Goal: Information Seeking & Learning: Learn about a topic

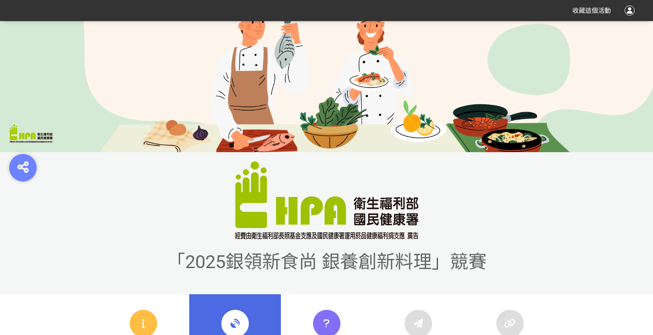
scroll to position [275, 0]
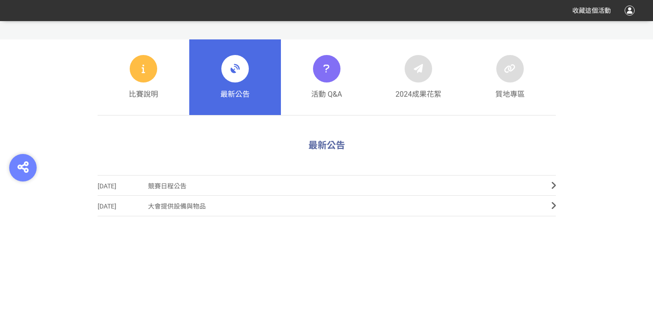
scroll to position [437, 0]
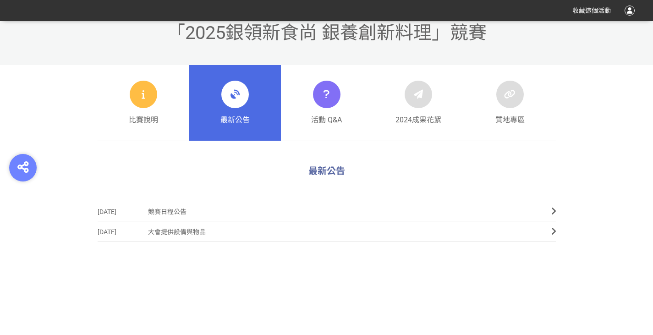
scroll to position [321, 0]
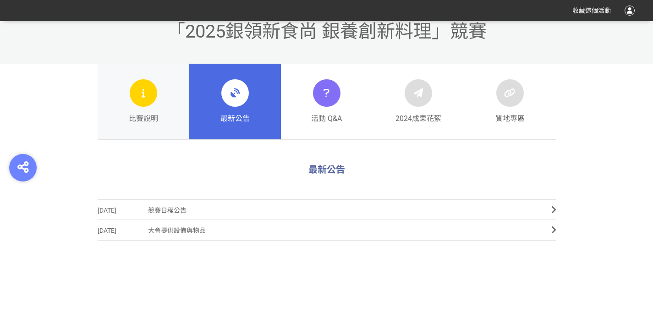
click at [151, 111] on div "比賽說明" at bounding box center [143, 101] width 29 height 45
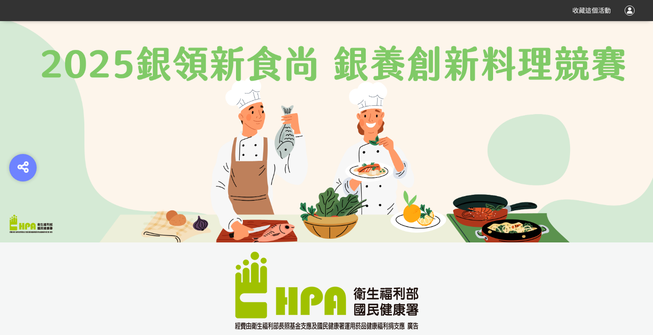
scroll to position [183, 0]
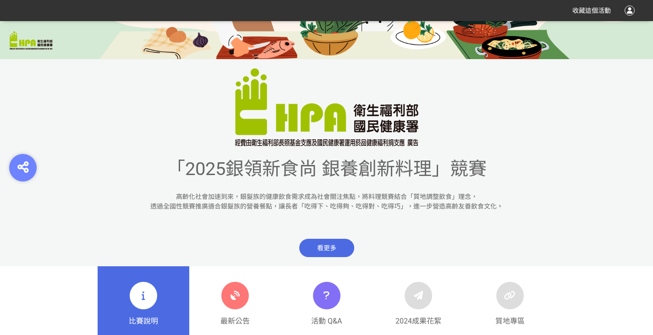
click at [334, 249] on span "看更多" at bounding box center [326, 248] width 55 height 18
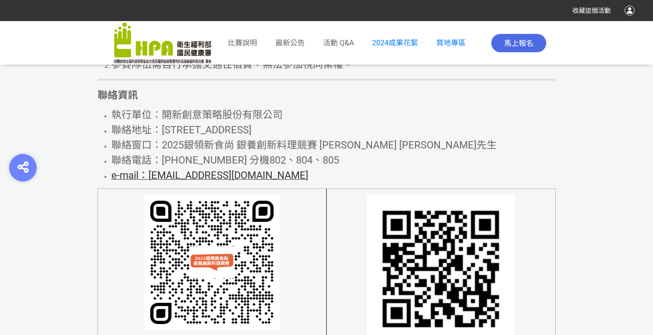
scroll to position [5572, 0]
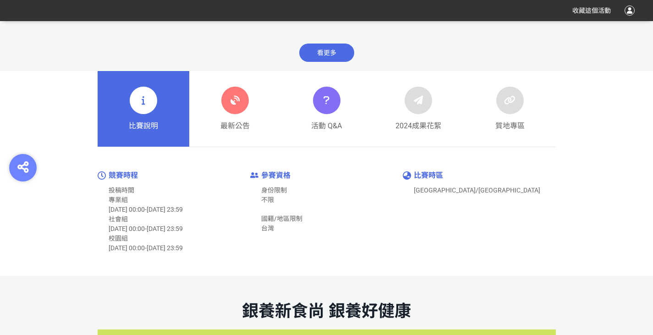
scroll to position [504, 0]
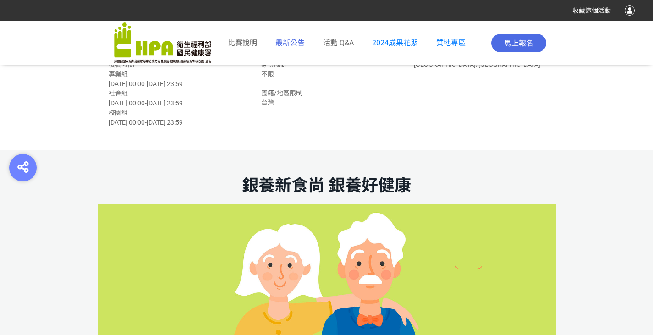
click at [289, 44] on span "最新公告" at bounding box center [290, 43] width 29 height 9
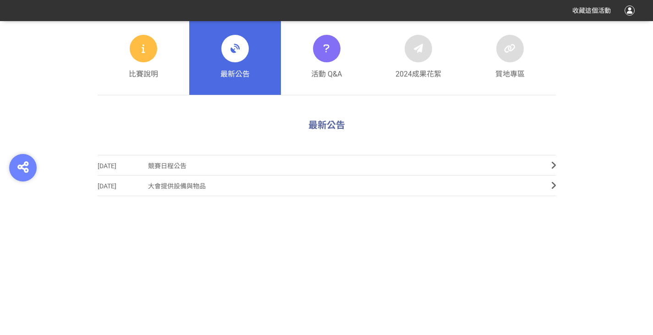
scroll to position [367, 0]
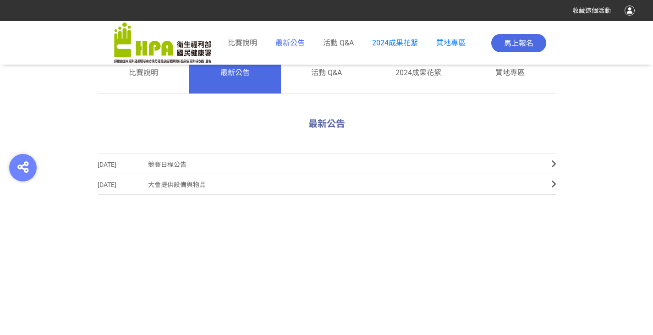
click at [291, 40] on span "最新公告" at bounding box center [290, 43] width 29 height 9
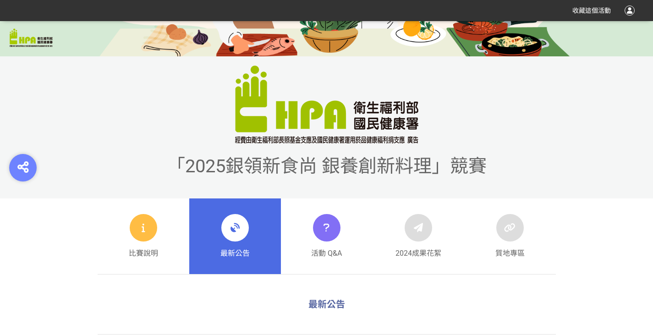
scroll to position [275, 0]
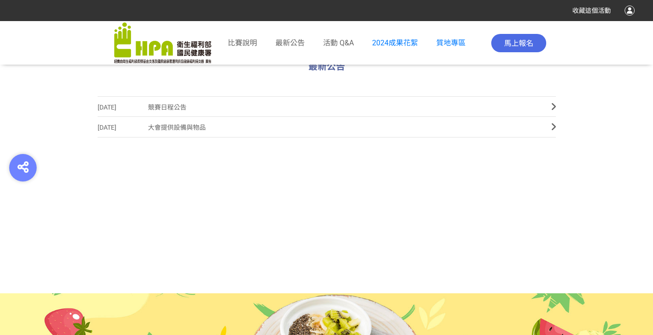
scroll to position [321, 0]
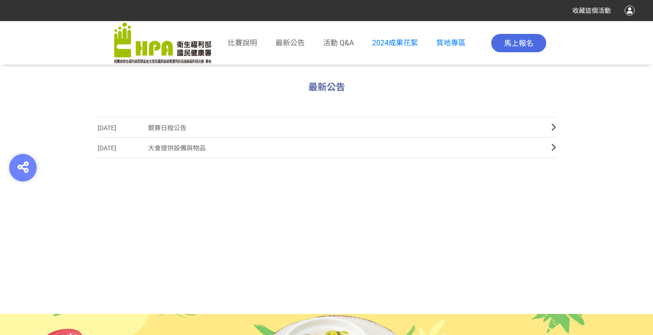
scroll to position [413, 0]
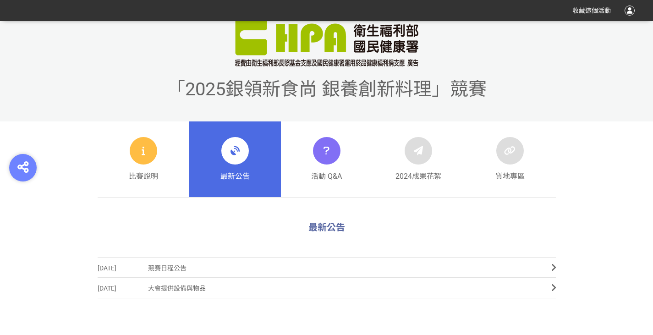
scroll to position [275, 0]
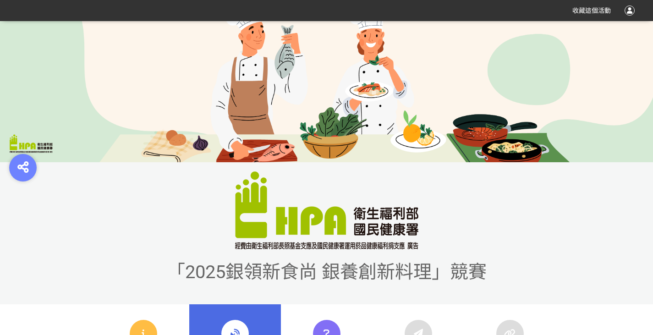
scroll to position [275, 0]
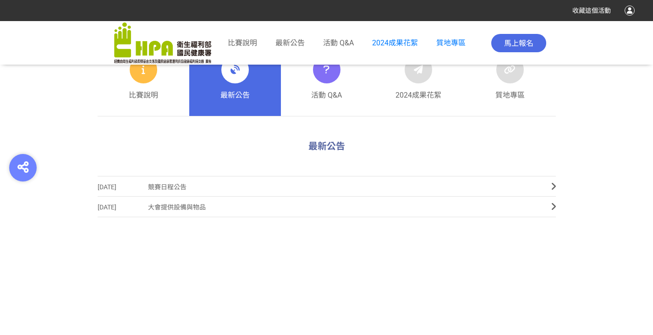
scroll to position [483, 0]
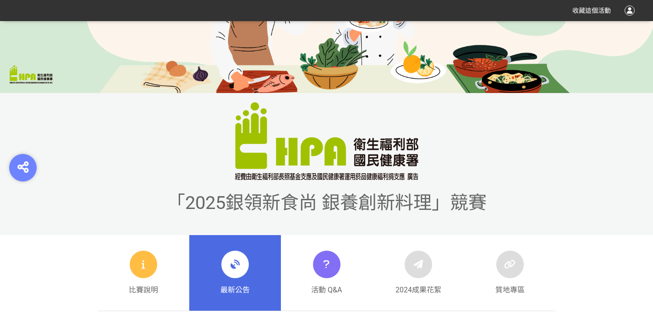
scroll to position [367, 0]
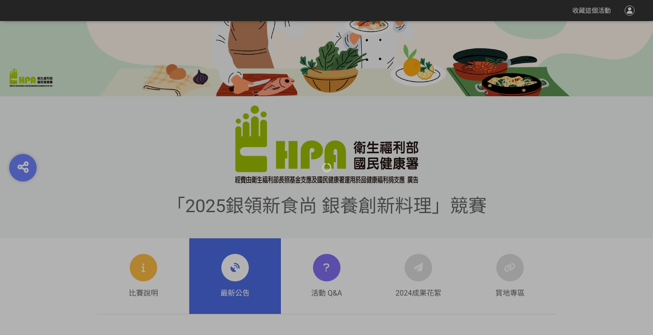
scroll to position [275, 0]
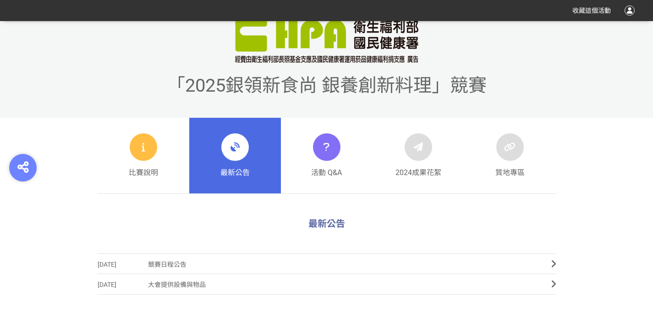
scroll to position [92, 0]
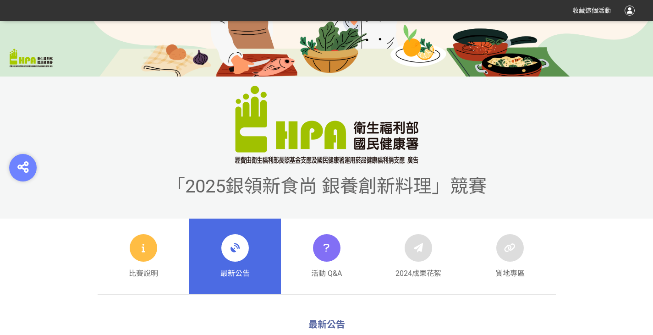
scroll to position [275, 0]
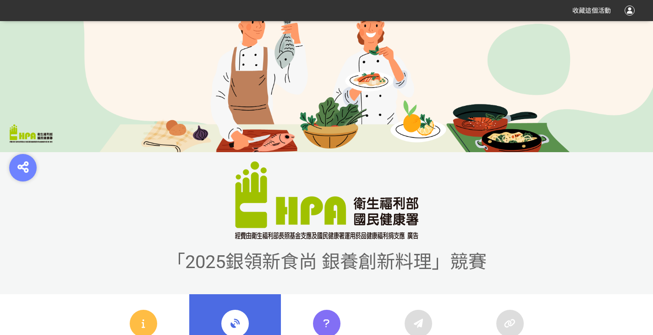
scroll to position [275, 0]
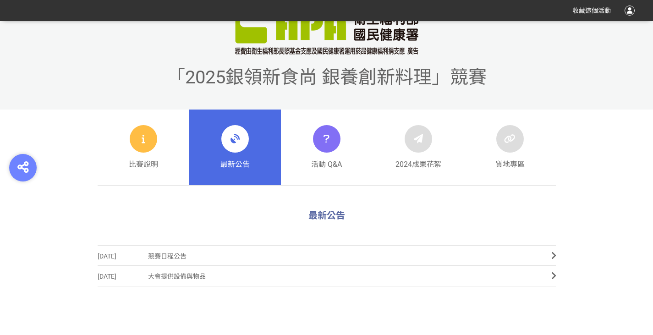
click at [227, 144] on icon at bounding box center [235, 139] width 17 height 17
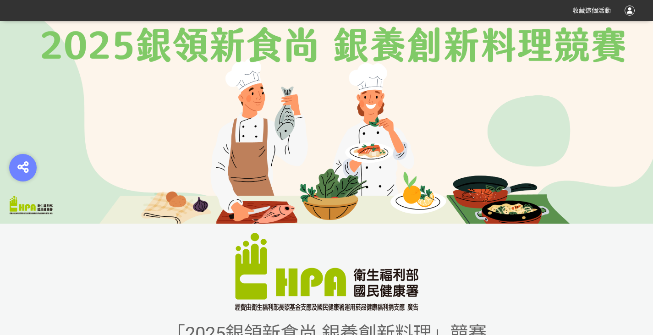
scroll to position [0, 0]
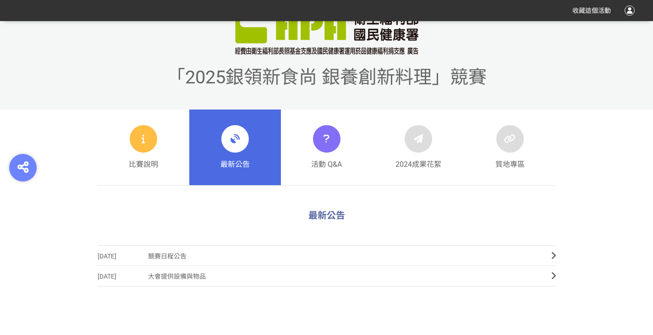
click at [227, 144] on icon at bounding box center [235, 139] width 17 height 17
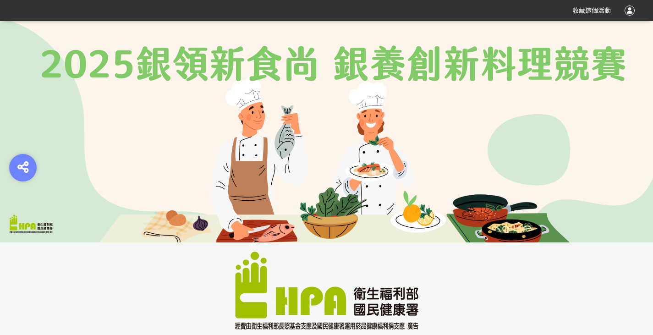
scroll to position [66, 0]
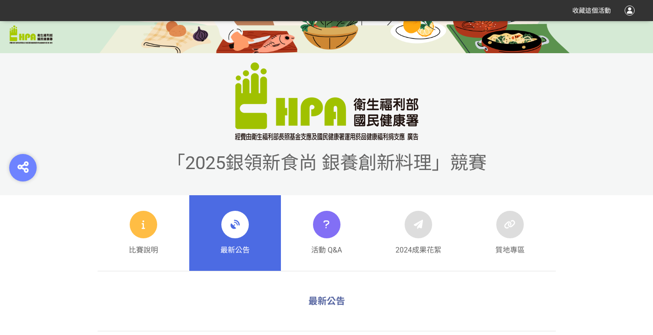
scroll to position [275, 0]
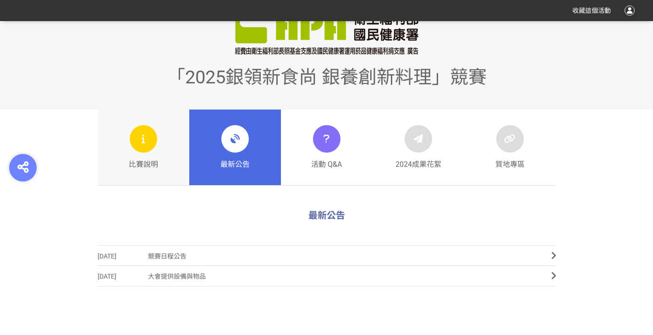
click at [156, 147] on div "比賽說明" at bounding box center [143, 147] width 29 height 45
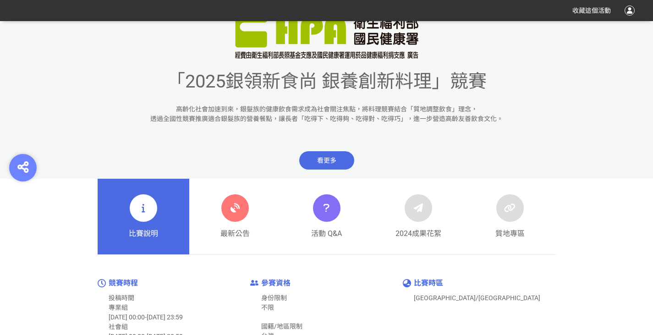
scroll to position [275, 0]
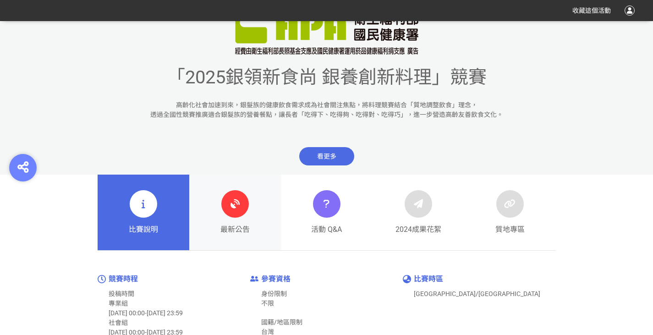
click at [234, 204] on icon at bounding box center [235, 204] width 17 height 17
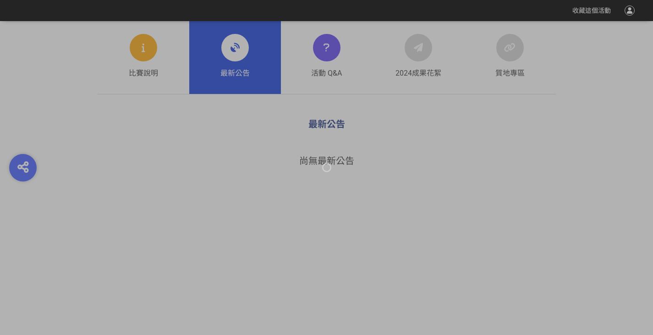
scroll to position [367, 0]
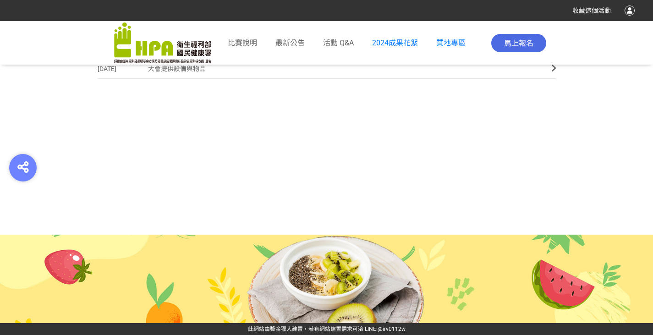
scroll to position [413, 0]
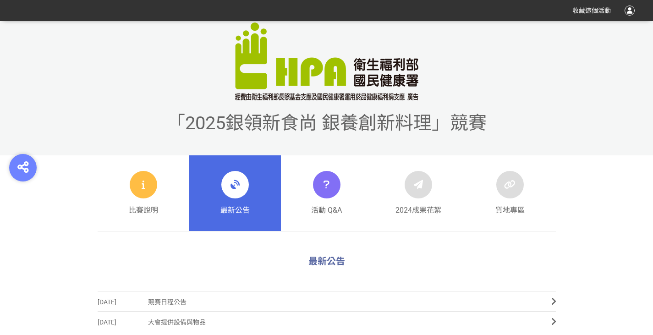
scroll to position [321, 0]
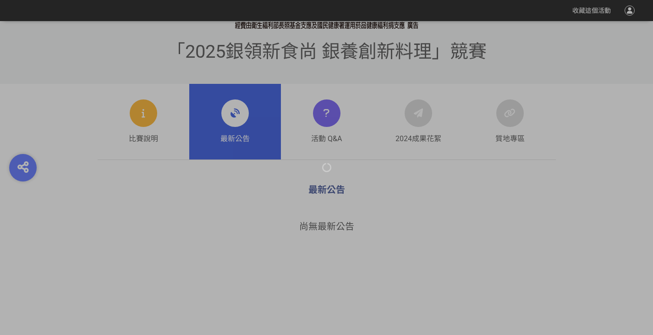
scroll to position [299, 0]
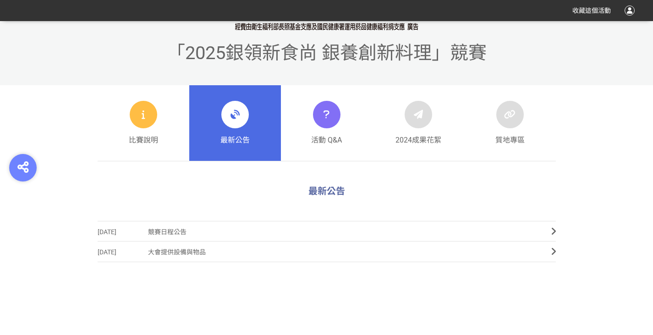
click at [251, 116] on link "最新公告" at bounding box center [235, 123] width 92 height 76
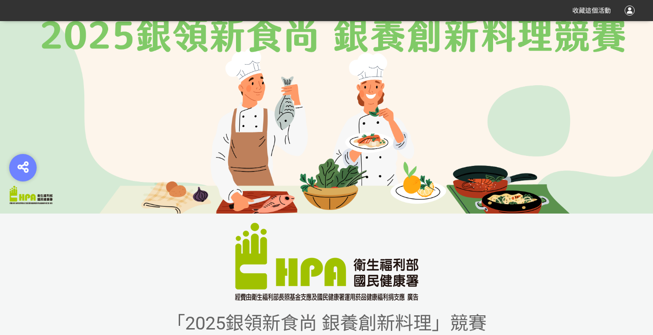
scroll to position [0, 0]
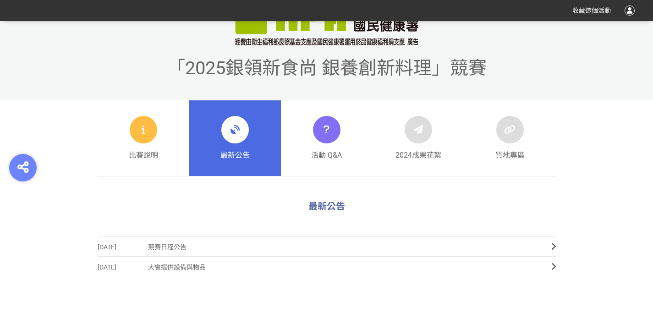
scroll to position [367, 0]
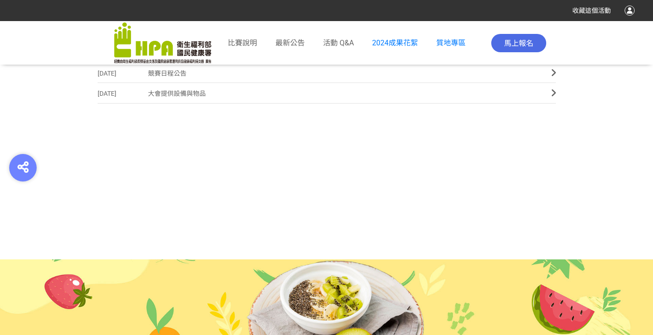
scroll to position [459, 0]
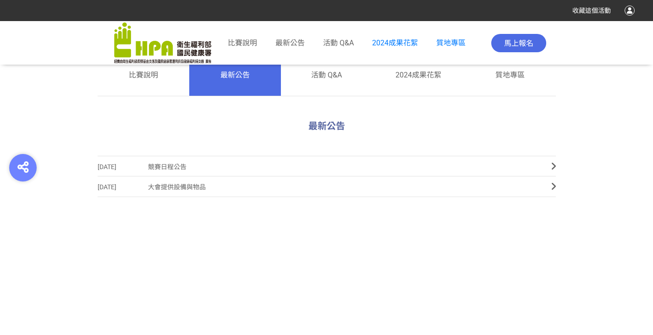
scroll to position [413, 0]
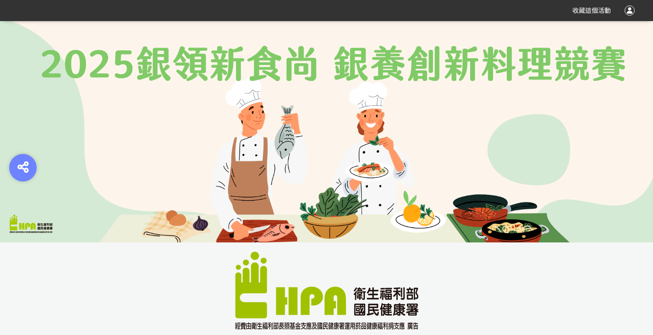
scroll to position [275, 0]
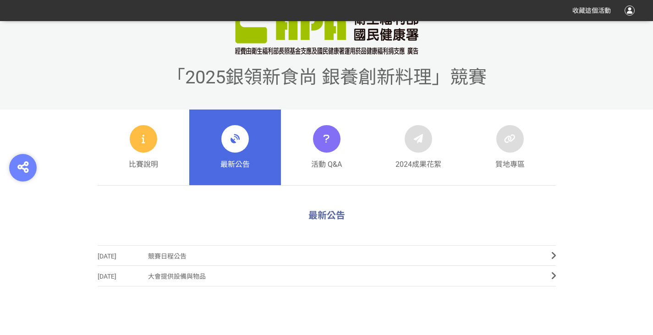
click at [232, 147] on icon at bounding box center [235, 139] width 17 height 17
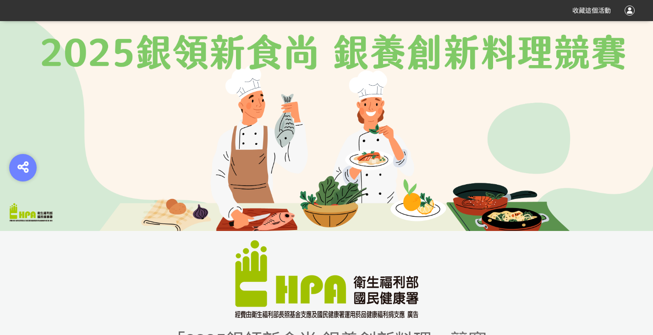
scroll to position [0, 0]
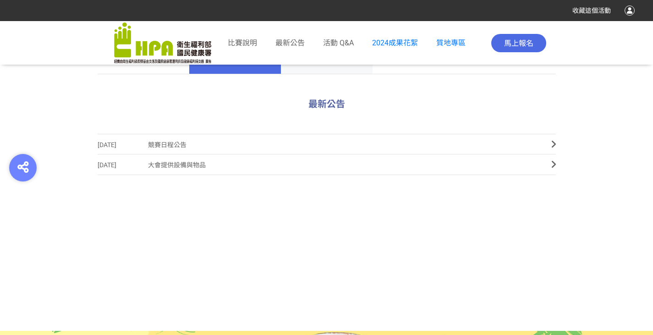
scroll to position [413, 0]
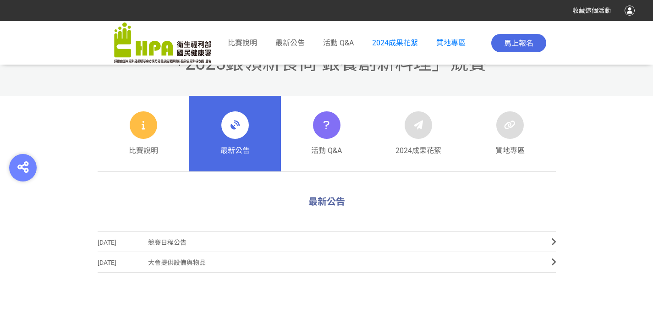
scroll to position [413, 0]
